Goal: Share content

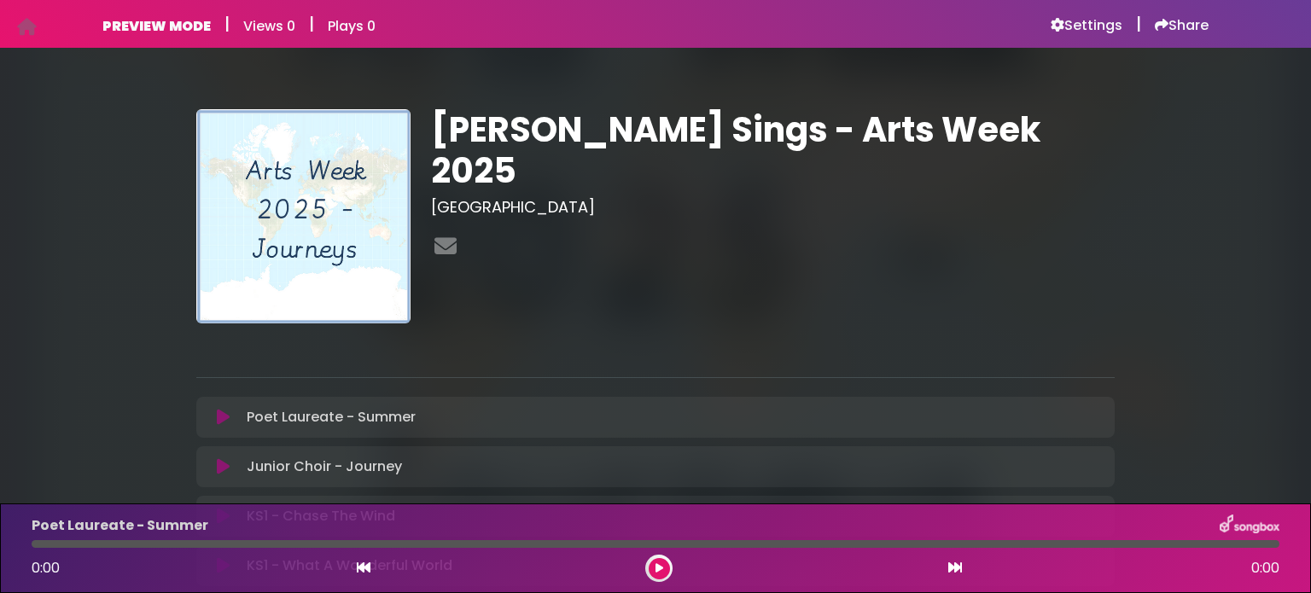
scroll to position [339, 0]
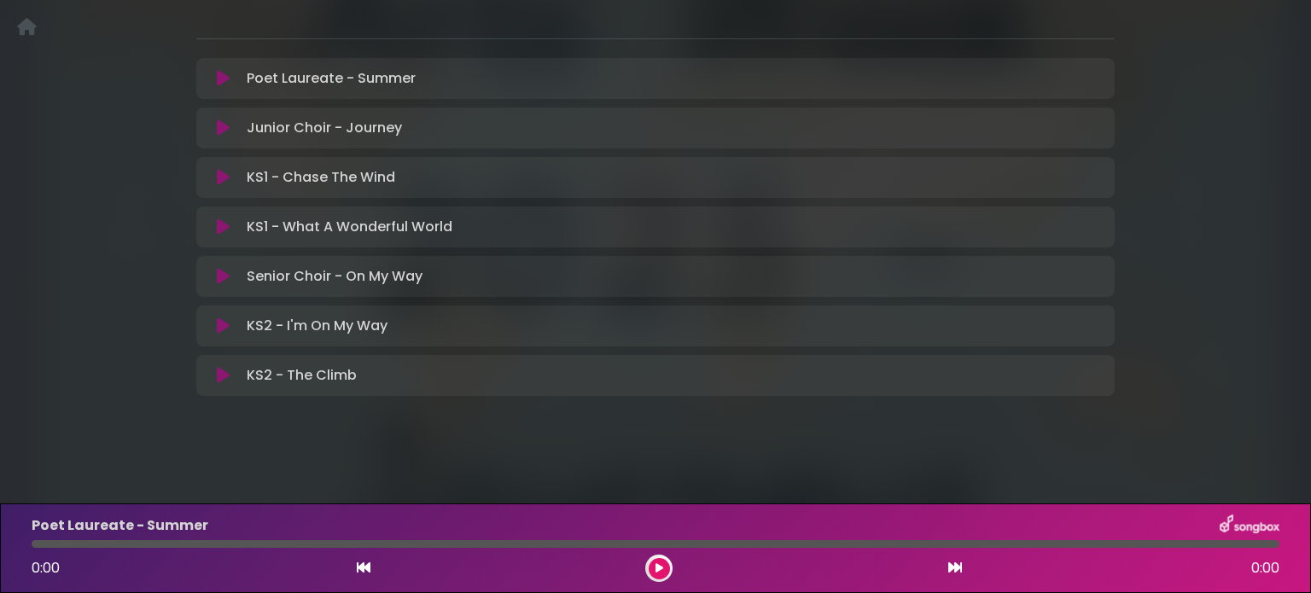
click at [221, 81] on icon at bounding box center [223, 78] width 13 height 17
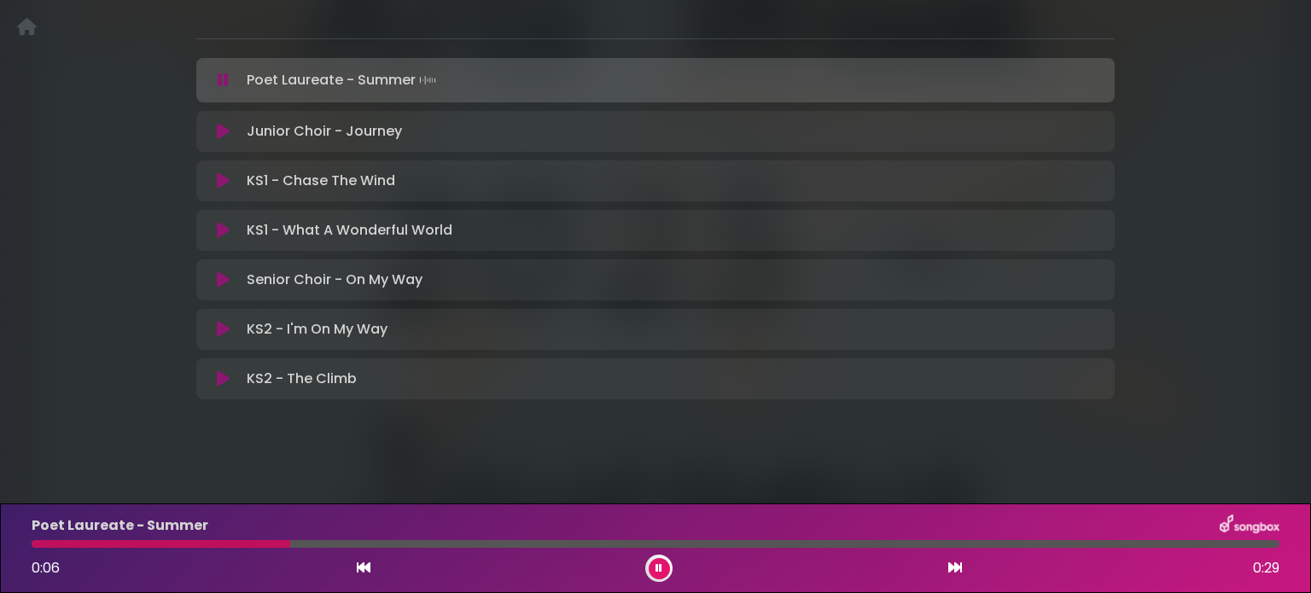
click at [223, 128] on icon at bounding box center [223, 131] width 13 height 17
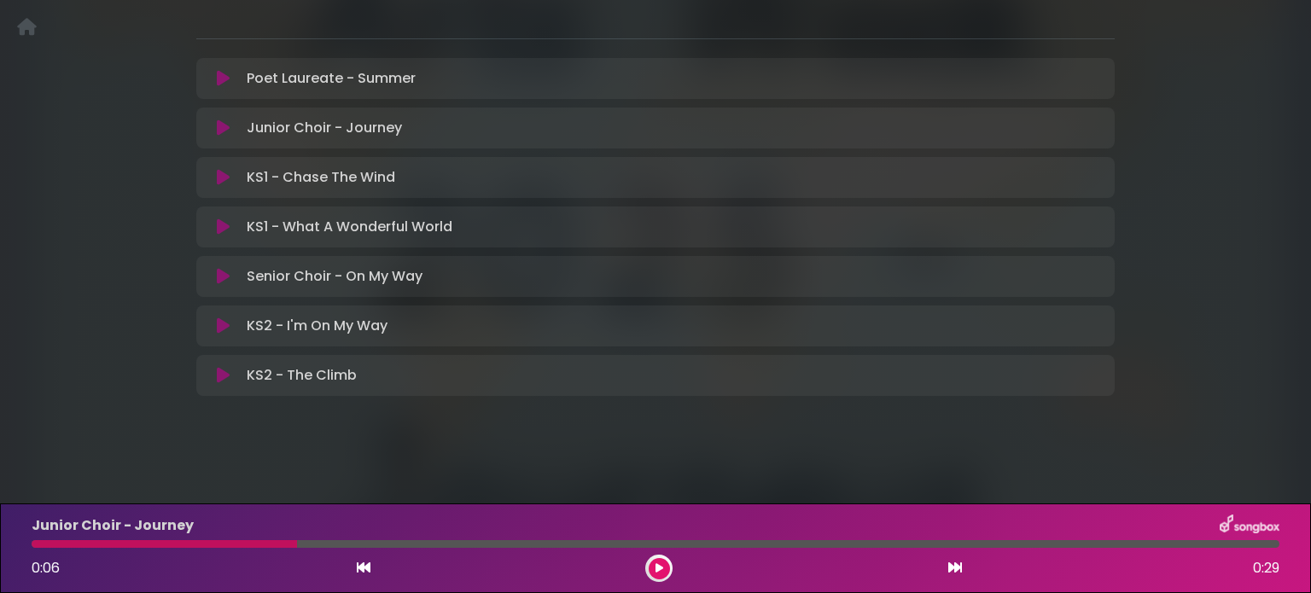
click at [223, 128] on icon at bounding box center [223, 127] width 13 height 17
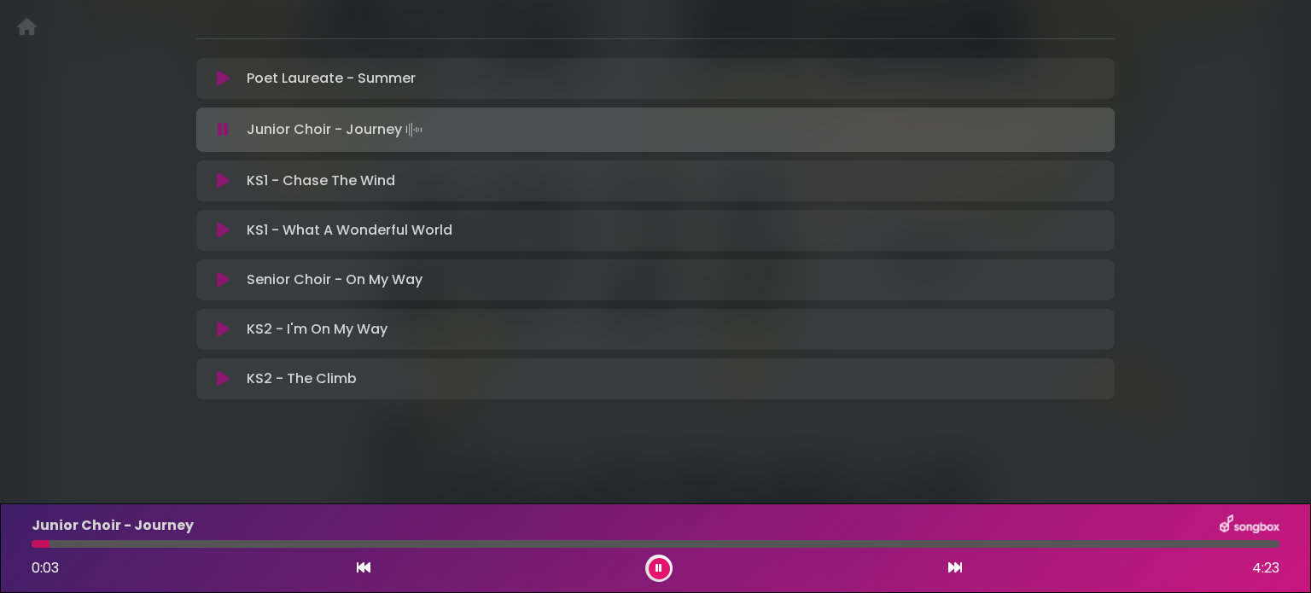
click at [413, 544] on div at bounding box center [656, 544] width 1248 height 8
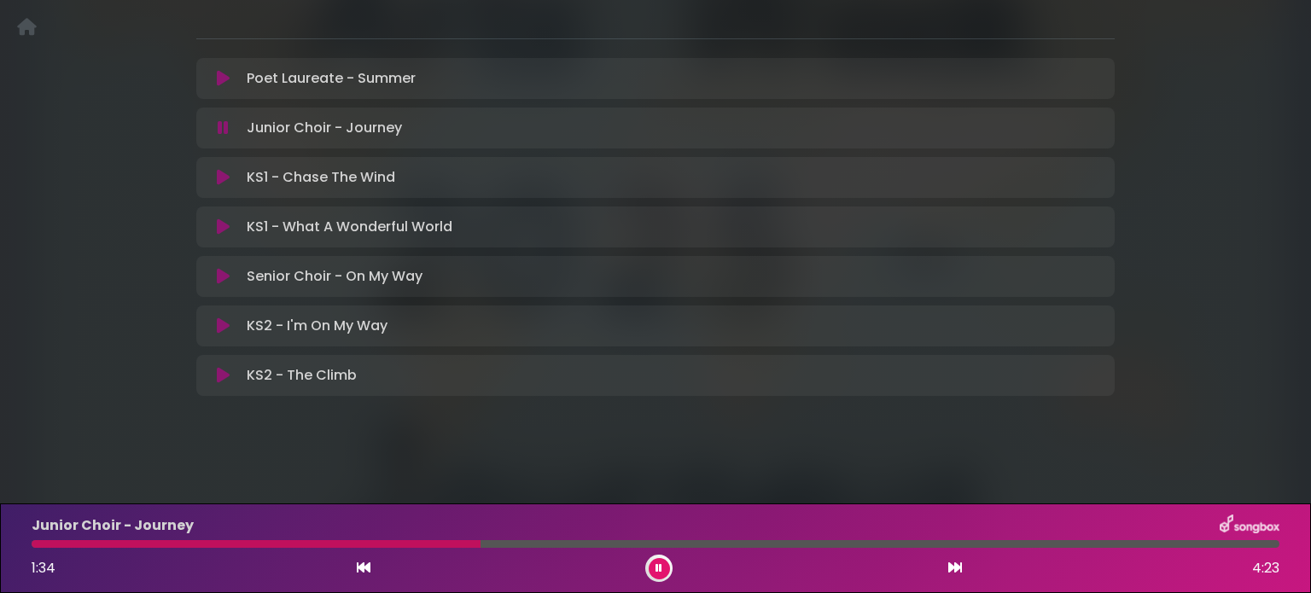
click at [223, 375] on icon at bounding box center [223, 375] width 13 height 17
click at [218, 279] on icon at bounding box center [223, 276] width 13 height 17
click at [655, 573] on icon at bounding box center [659, 568] width 8 height 10
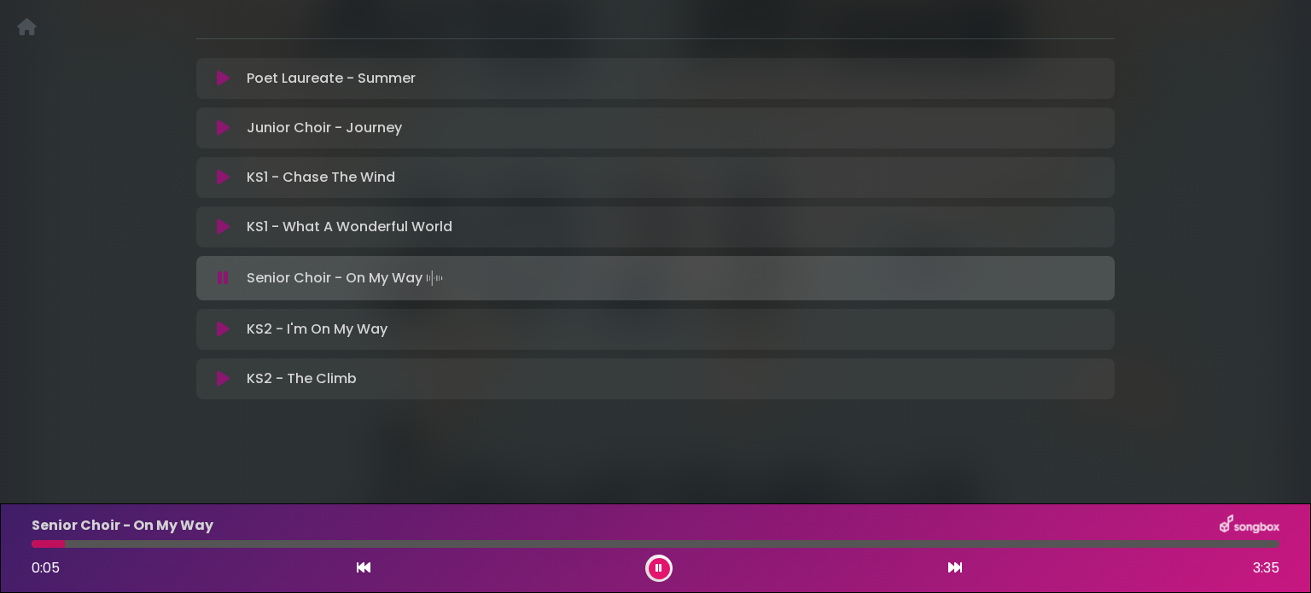
click at [278, 545] on div at bounding box center [656, 544] width 1248 height 8
click at [661, 570] on icon at bounding box center [658, 568] width 7 height 10
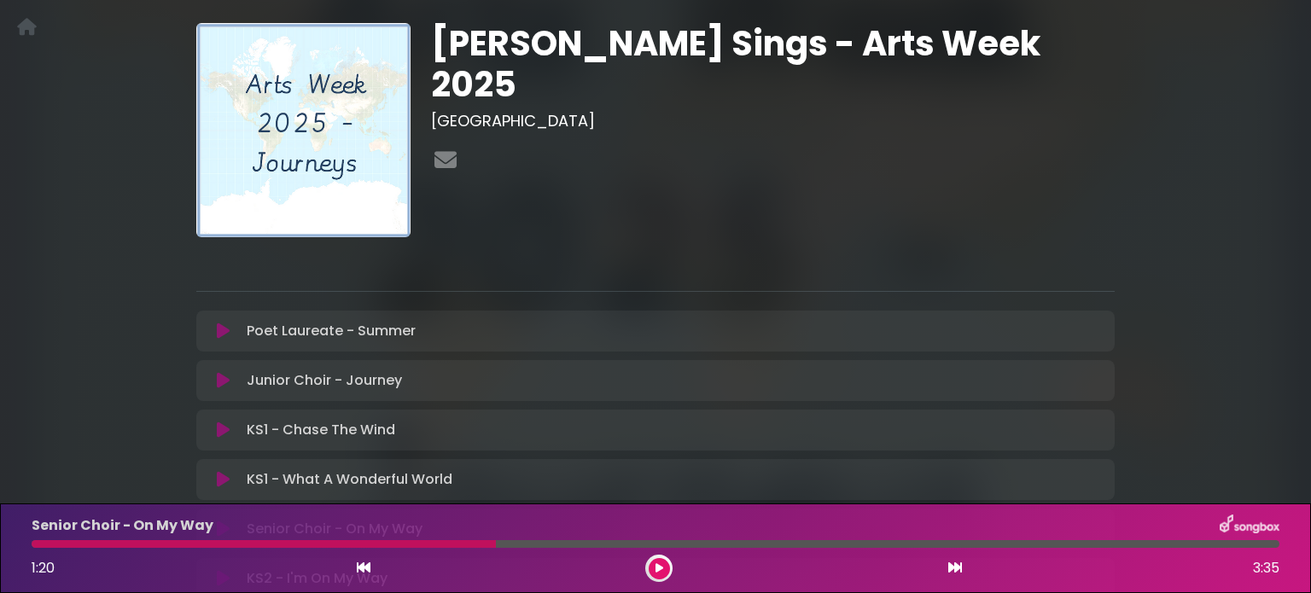
scroll to position [0, 0]
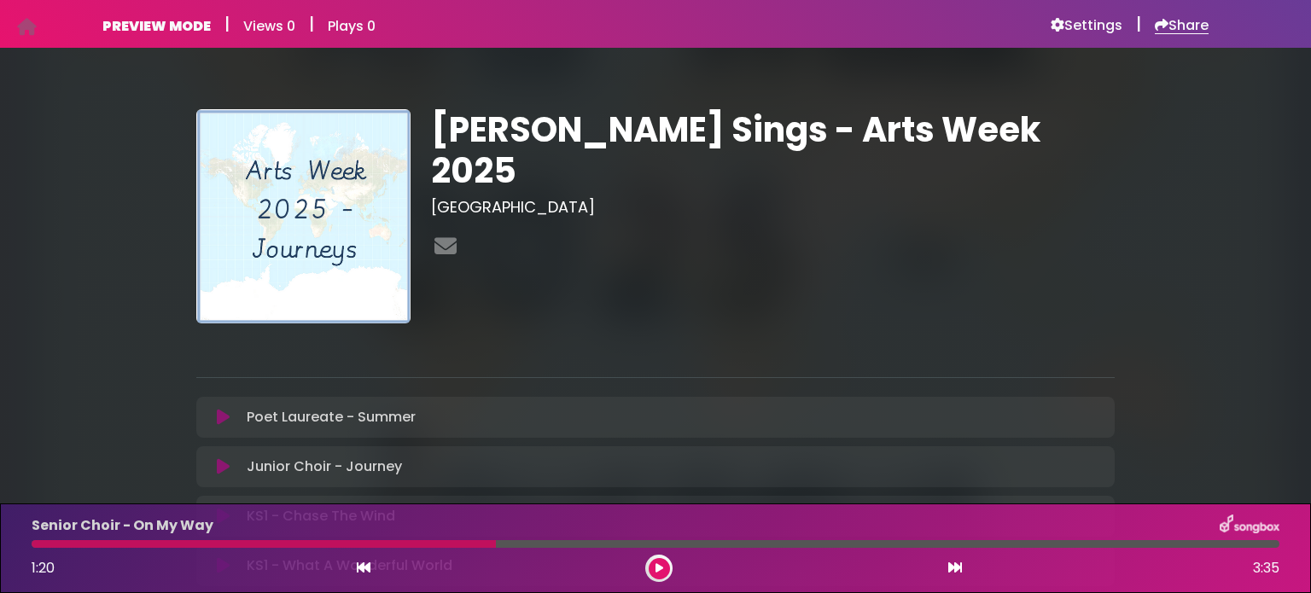
click at [1184, 27] on h6 "Share" at bounding box center [1182, 25] width 54 height 17
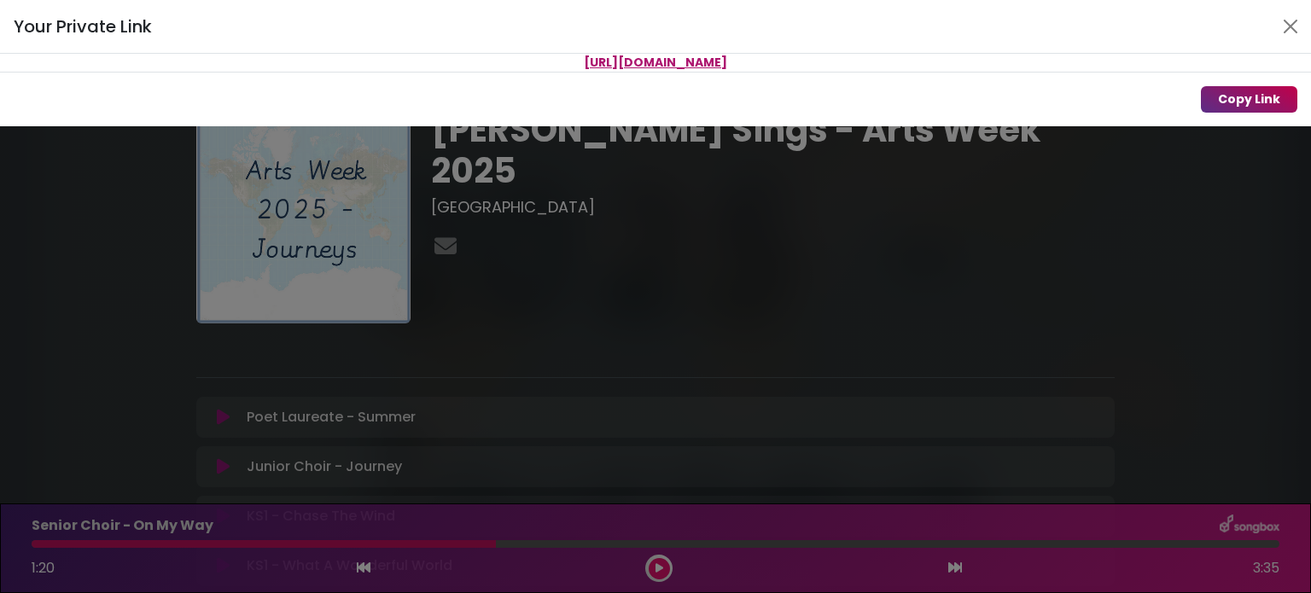
click at [1232, 97] on button "Copy Link" at bounding box center [1249, 99] width 96 height 26
click at [1262, 99] on button "Copy Link" at bounding box center [1249, 99] width 96 height 26
